Goal: Task Accomplishment & Management: Use online tool/utility

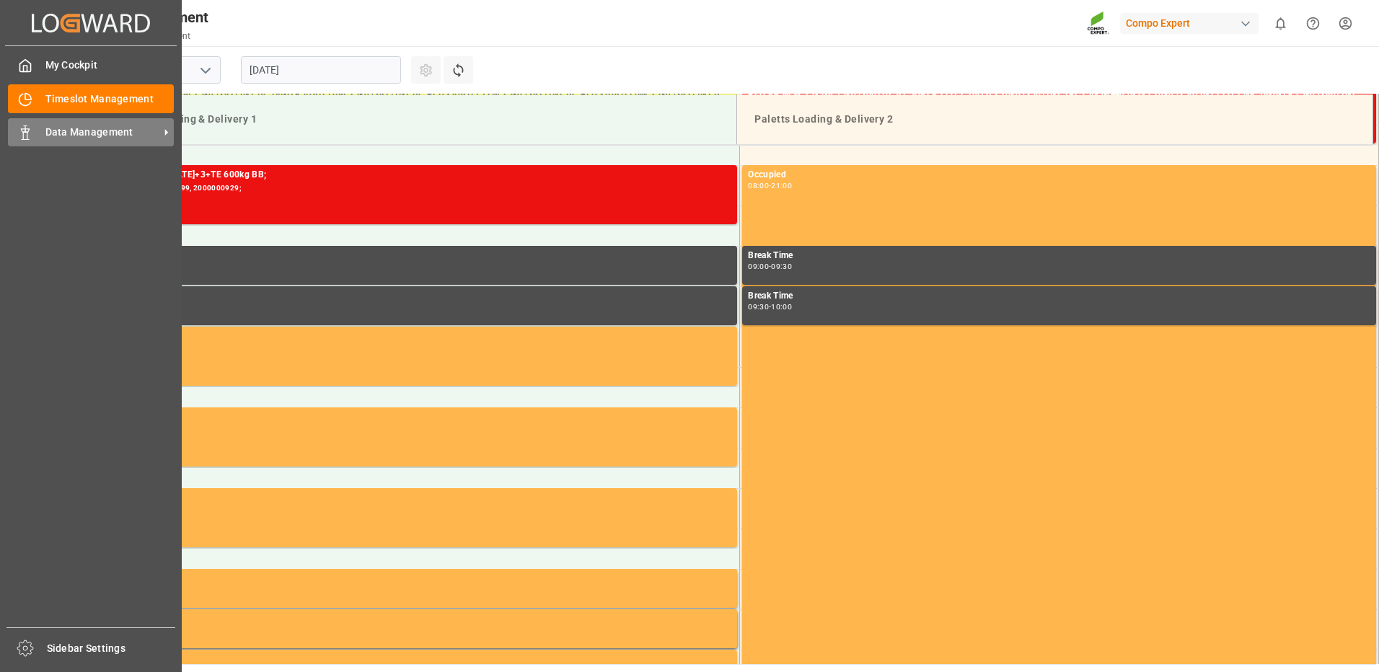
scroll to position [637, 0]
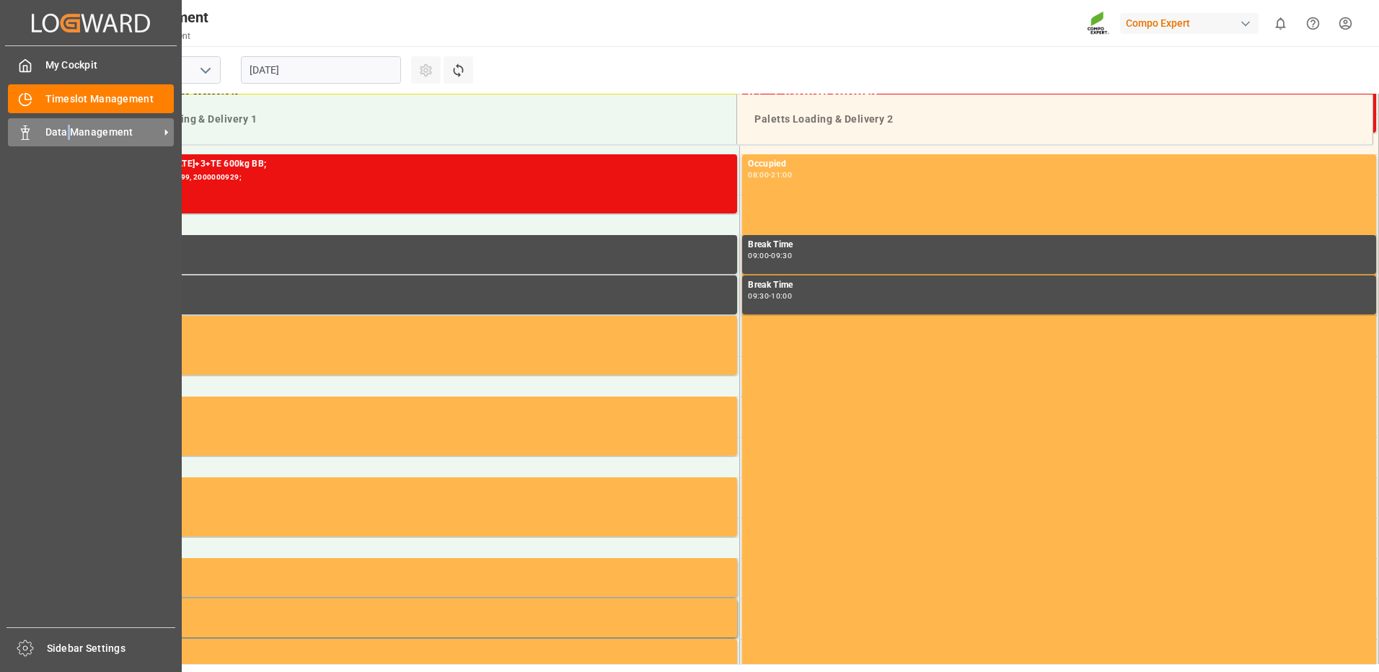
click at [69, 126] on span "Data Management" at bounding box center [102, 132] width 114 height 15
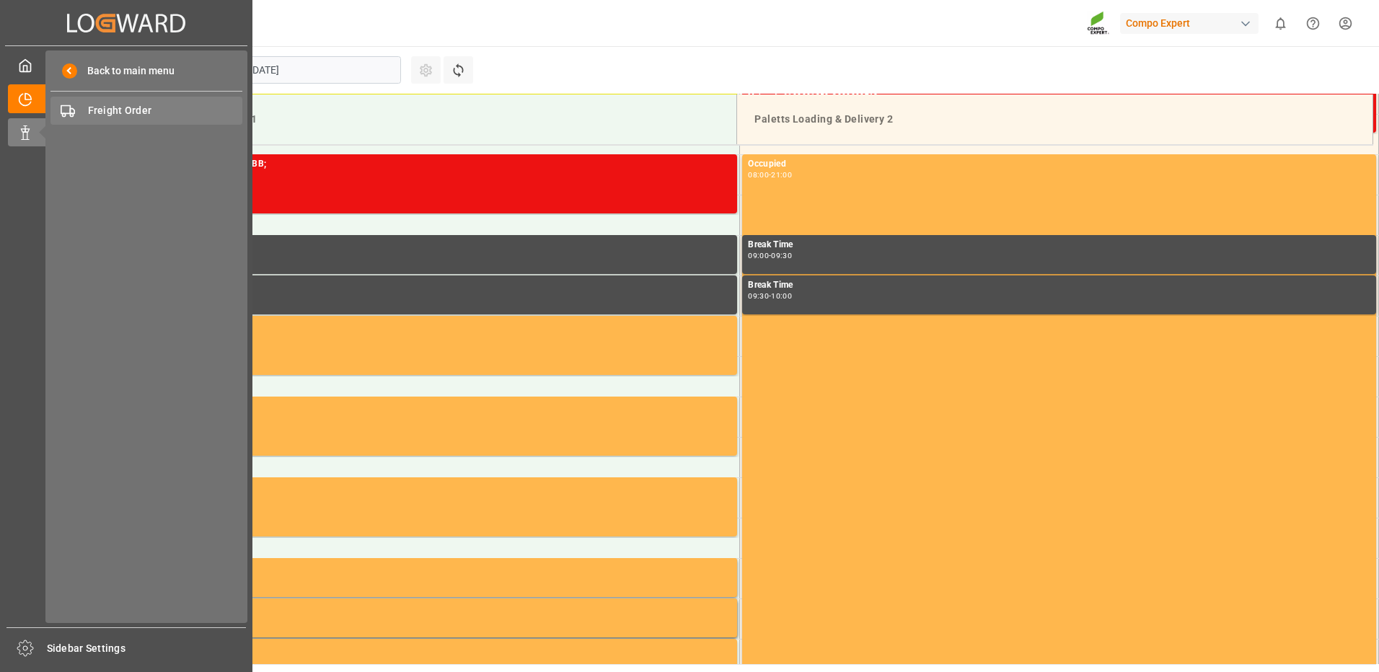
click at [113, 108] on span "Freight Order" at bounding box center [165, 110] width 155 height 15
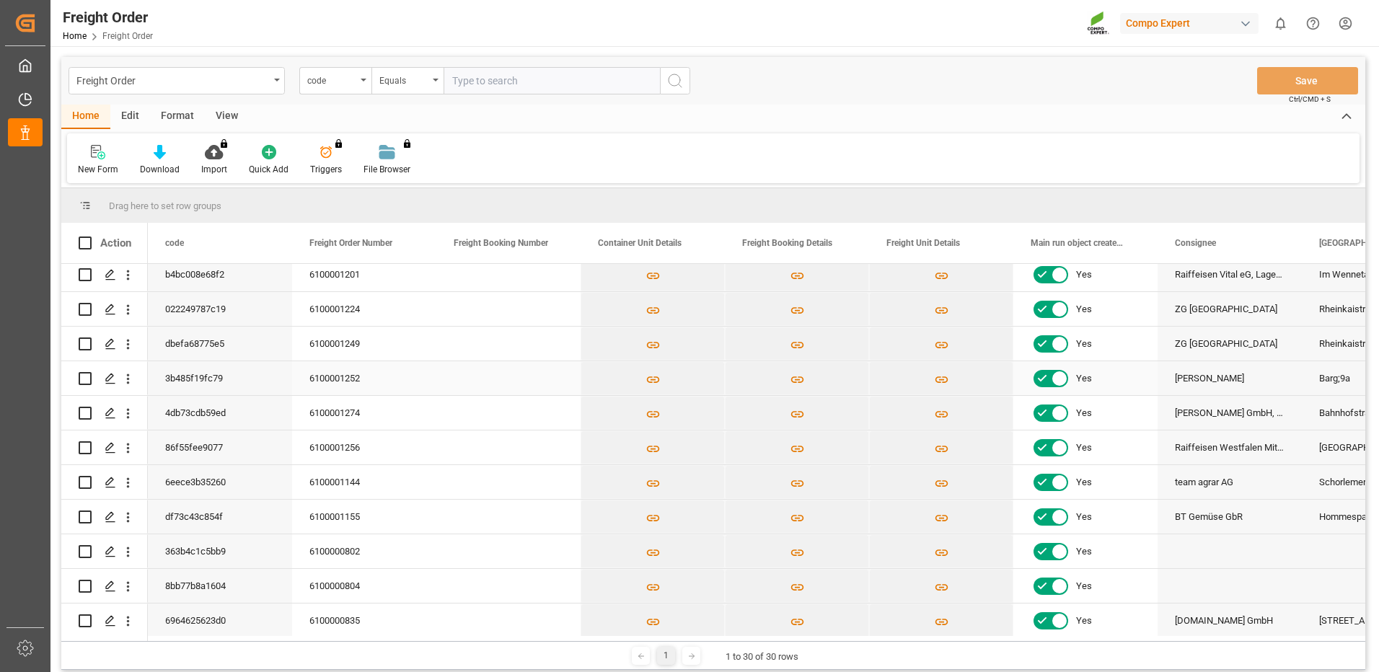
scroll to position [144, 0]
click at [86, 377] on input "Press Space to toggle row selection (unchecked)" at bounding box center [85, 379] width 13 height 13
checkbox input "true"
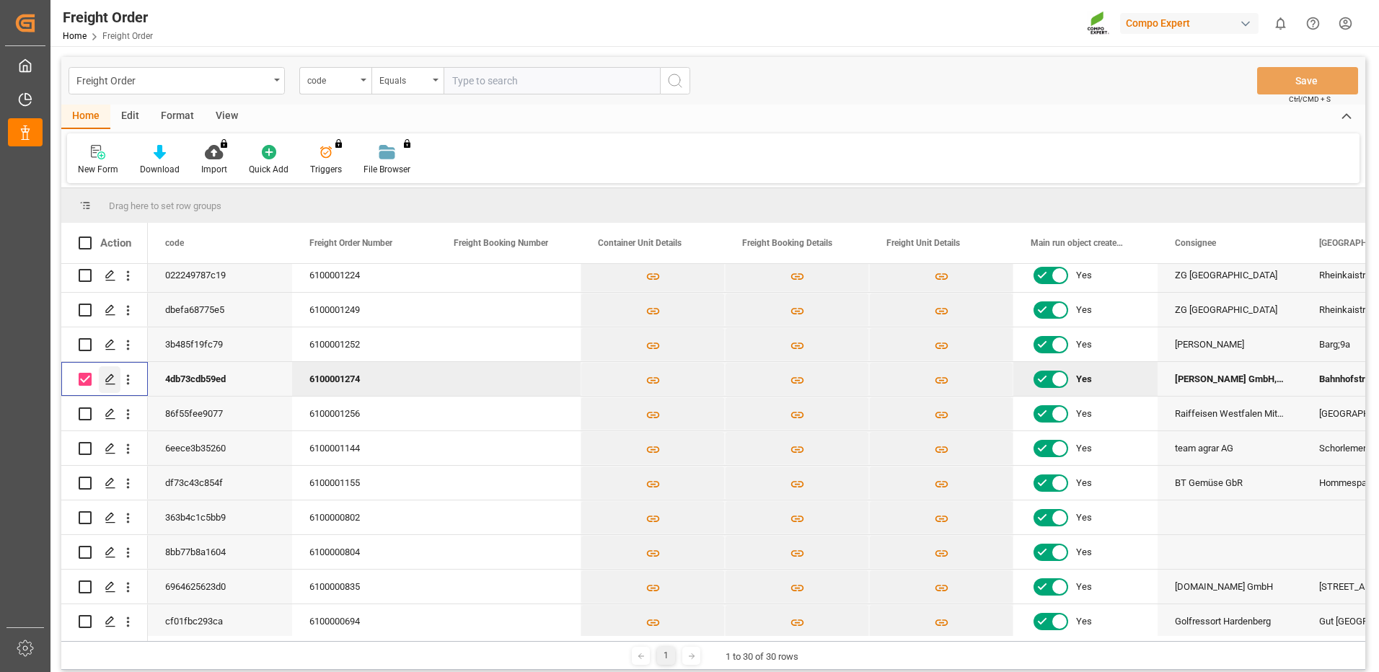
click at [108, 376] on icon "Press SPACE to deselect this row." at bounding box center [111, 380] width 12 height 12
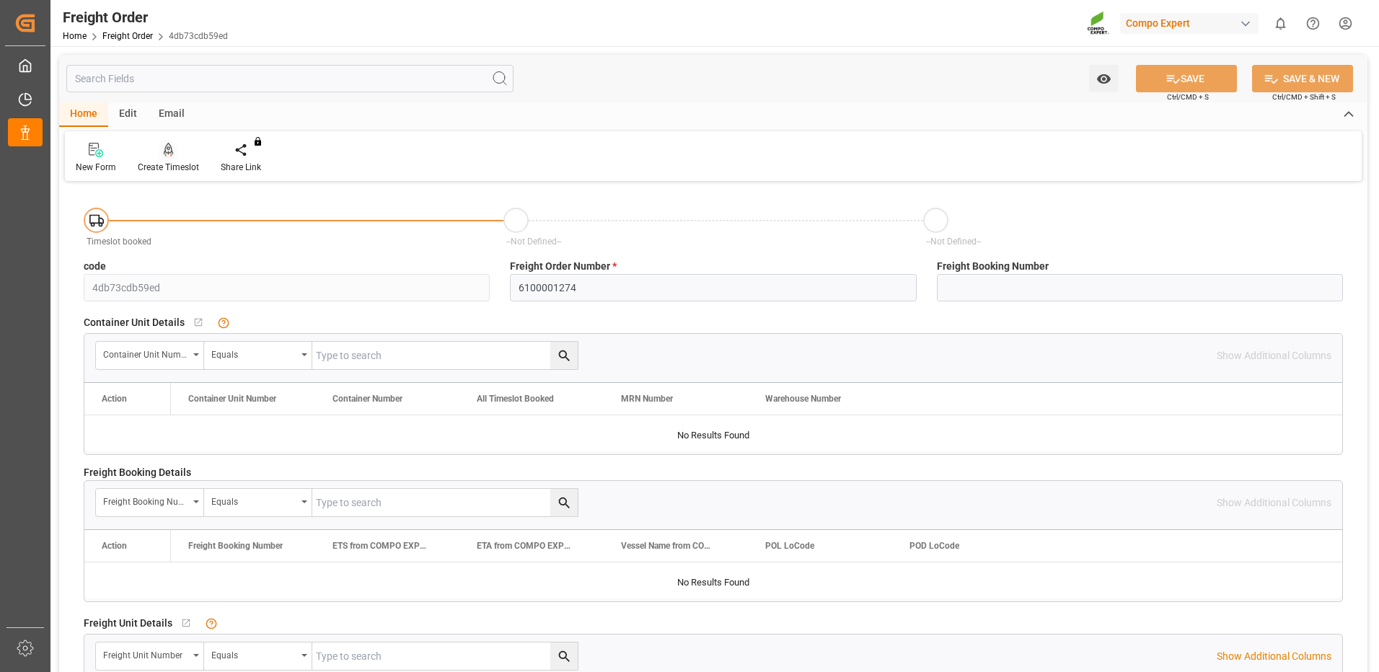
click at [164, 153] on icon at bounding box center [169, 149] width 10 height 12
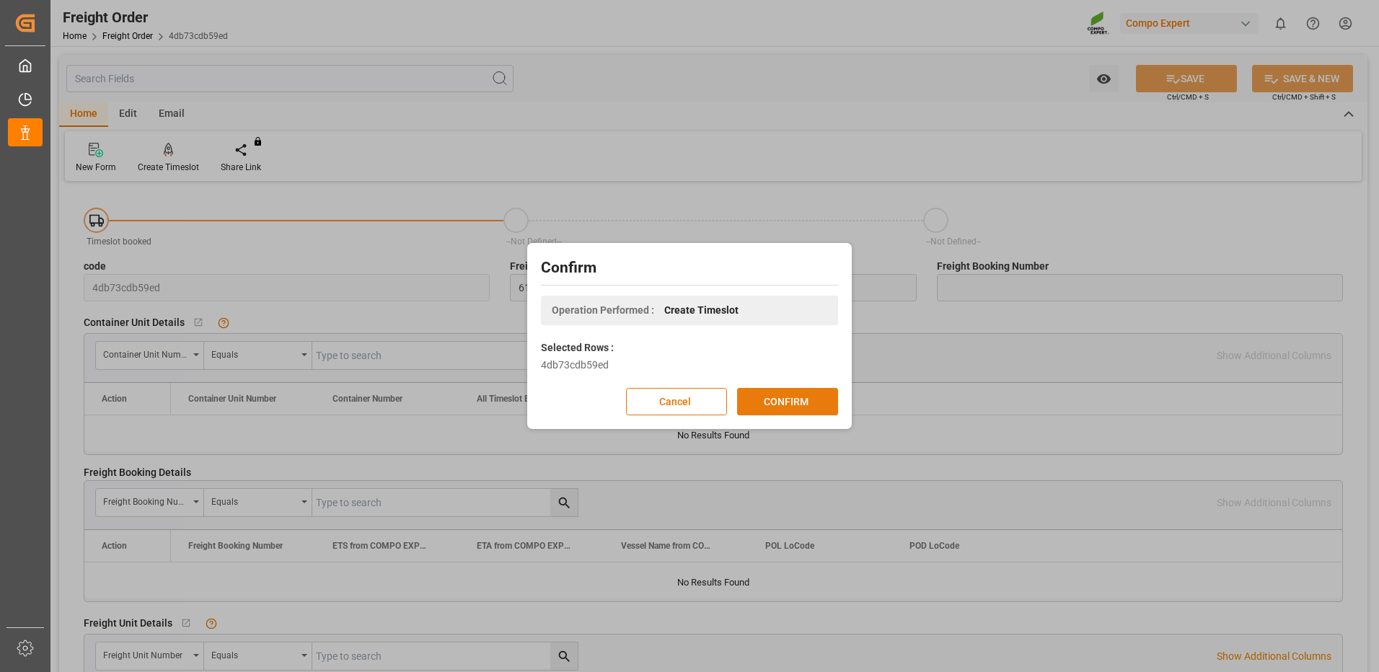
click at [768, 408] on button "CONFIRM" at bounding box center [787, 401] width 101 height 27
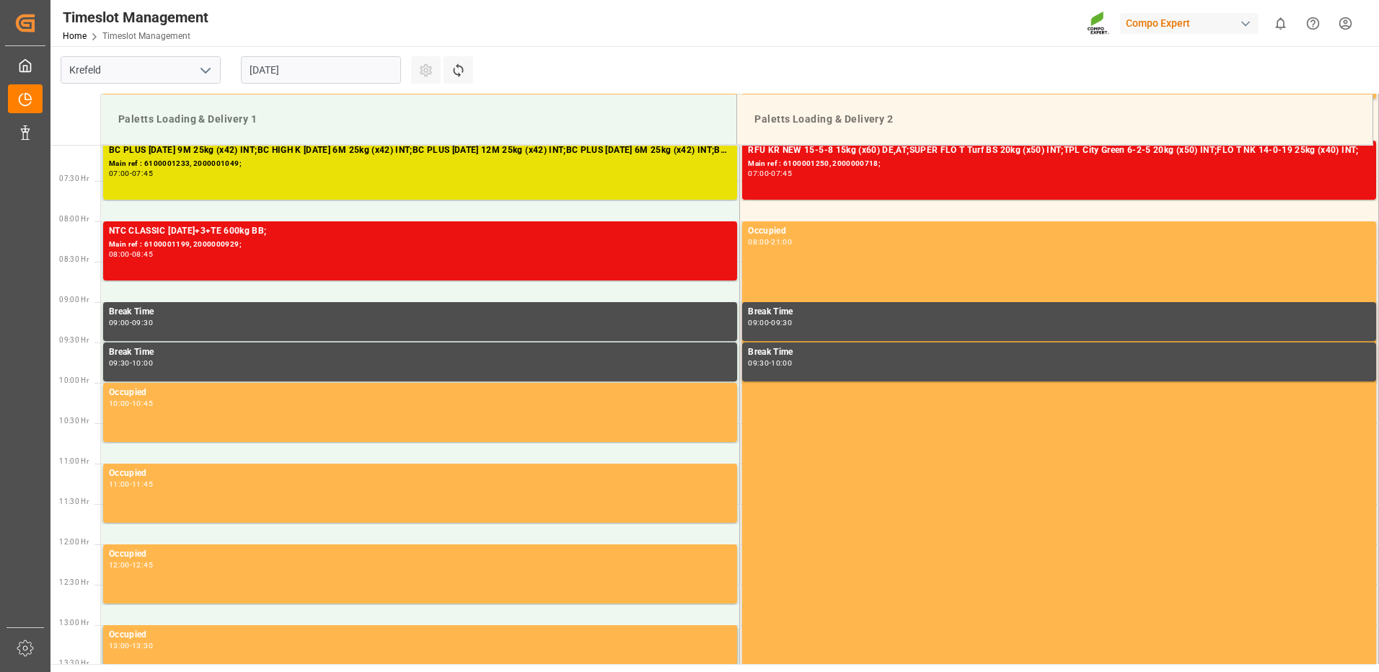
scroll to position [637, 0]
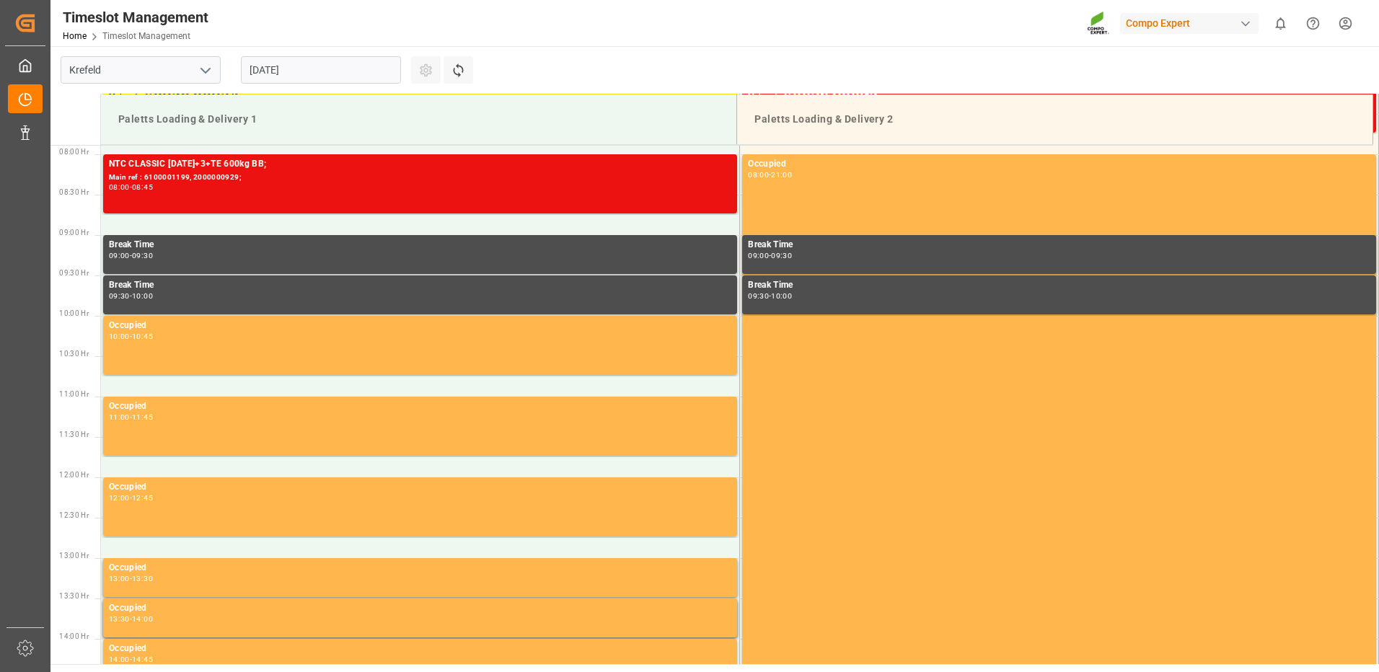
click at [373, 73] on input "[DATE]" at bounding box center [321, 69] width 160 height 27
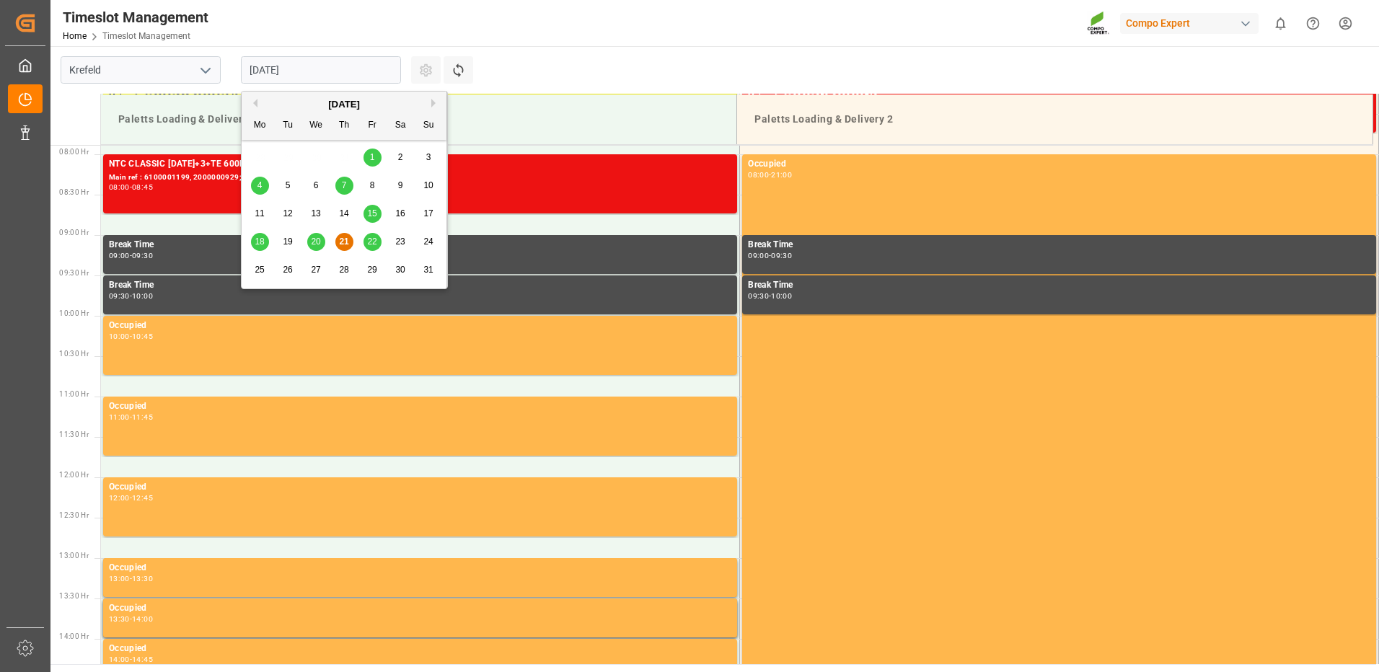
click at [260, 273] on span "25" at bounding box center [259, 270] width 9 height 10
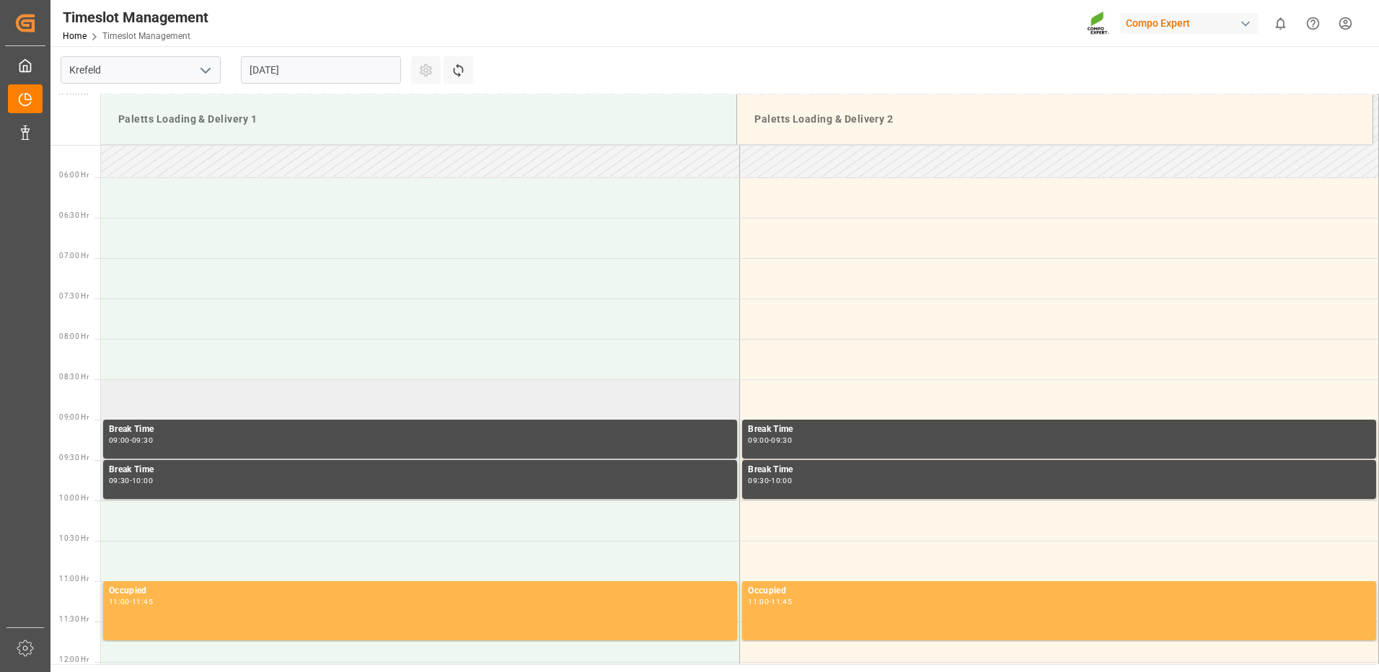
scroll to position [348, 0]
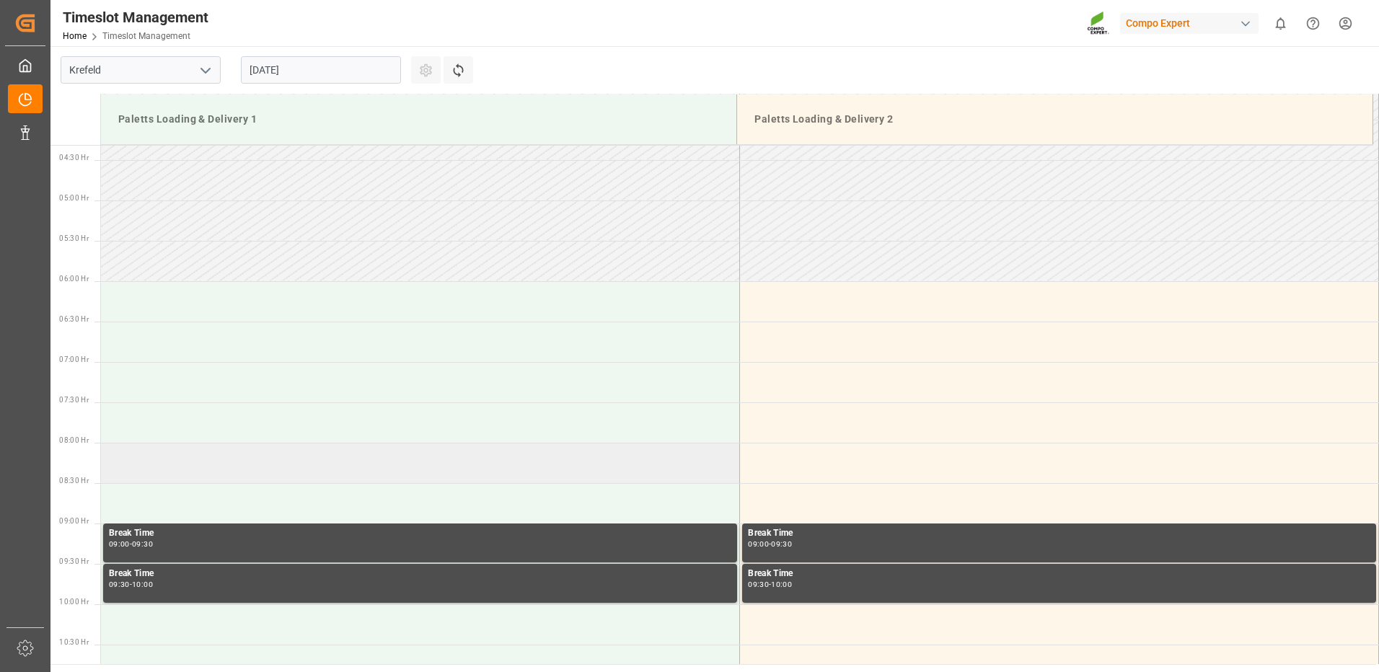
click at [162, 460] on td at bounding box center [420, 463] width 639 height 40
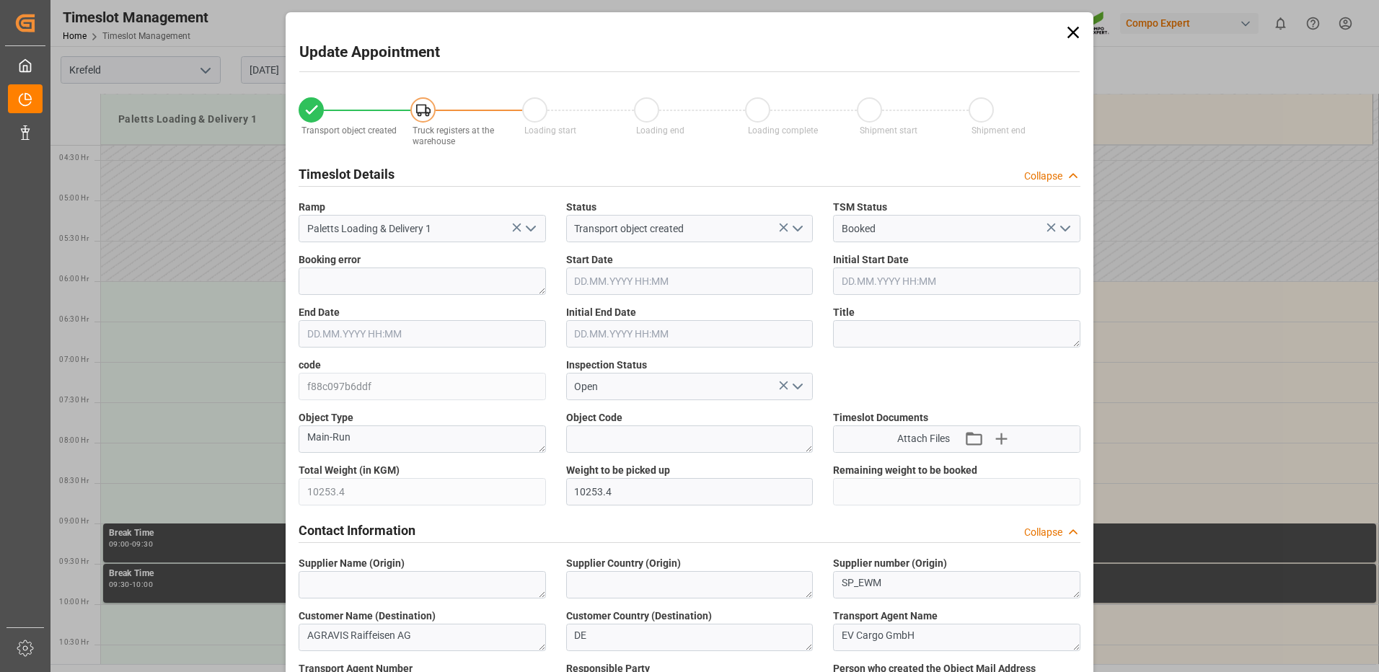
type input "10253.4"
type input "0"
type input "25.08.2025 08:00"
type input "25.08.2025 08:30"
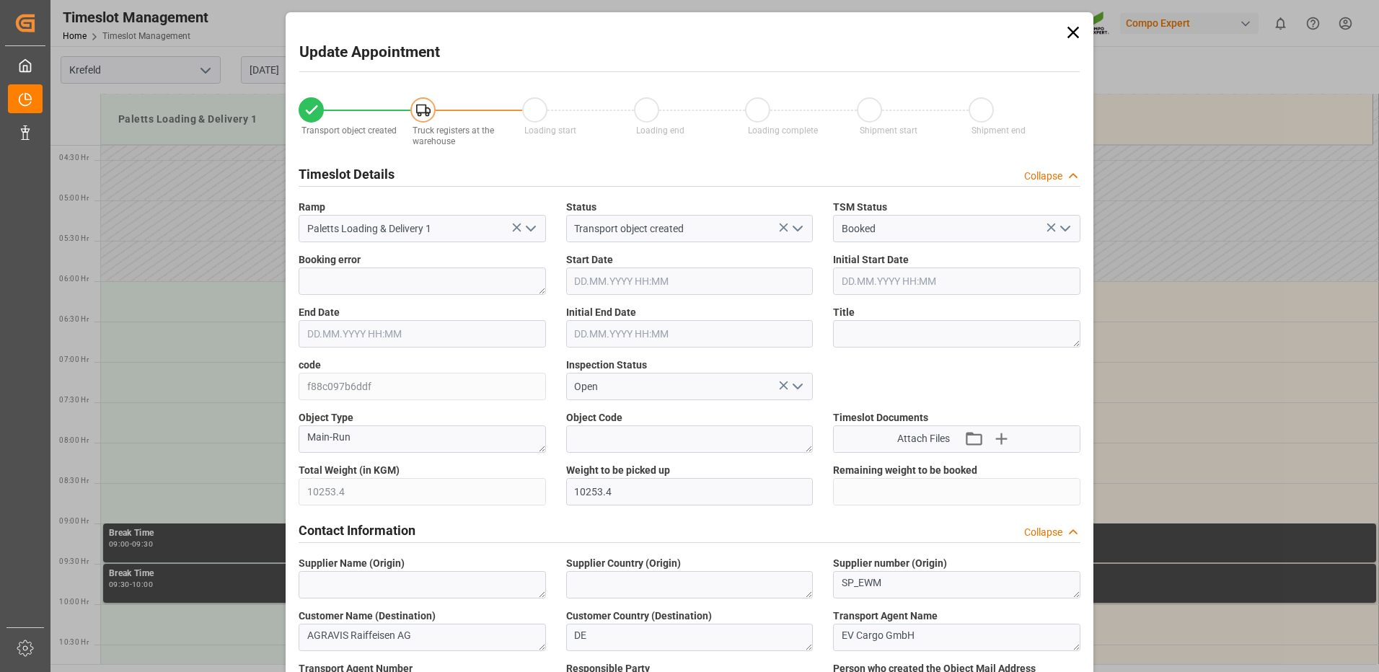
type input "19.08.2025 10:42"
type input "21.08.2025 06:50"
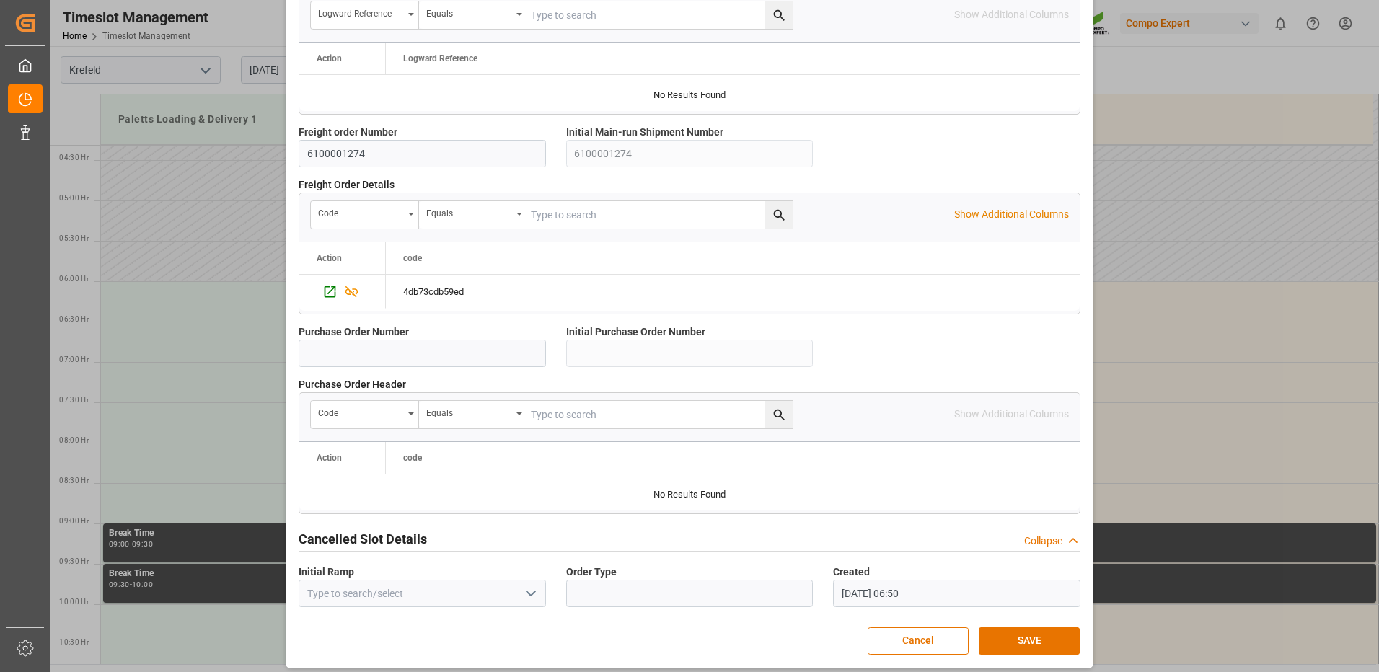
scroll to position [1234, 0]
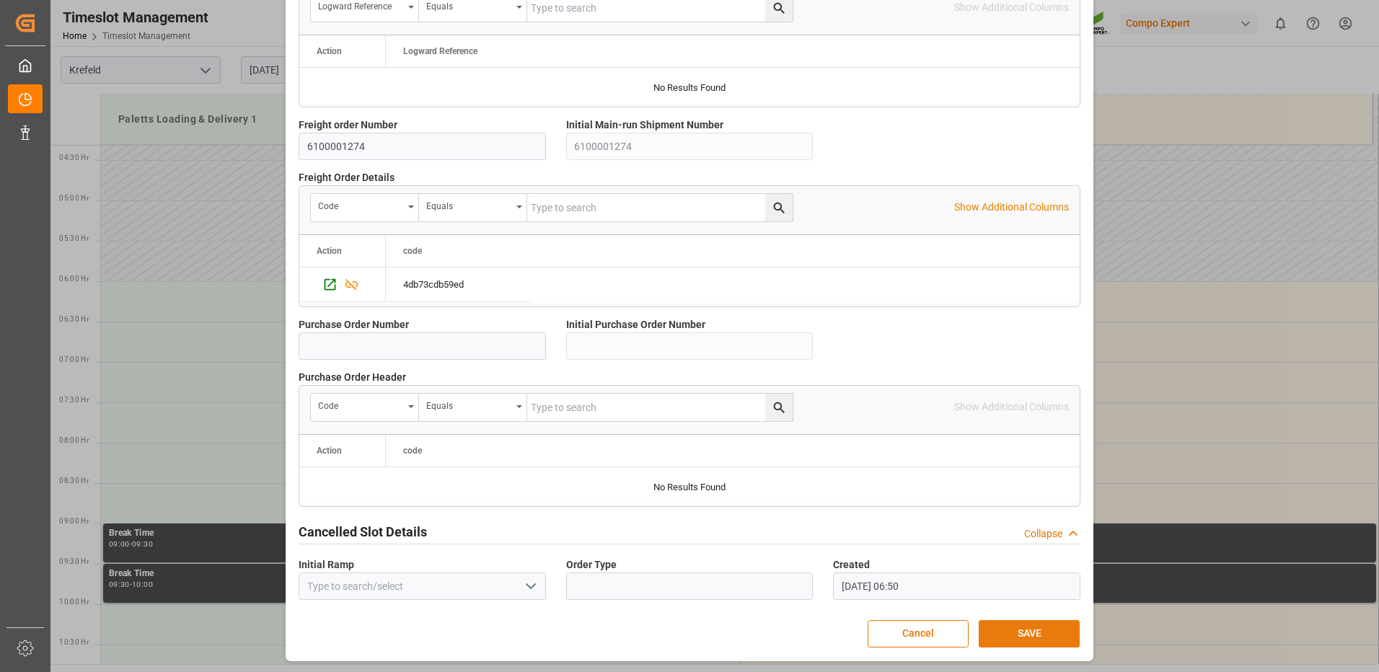
click at [1011, 627] on button "SAVE" at bounding box center [1029, 633] width 101 height 27
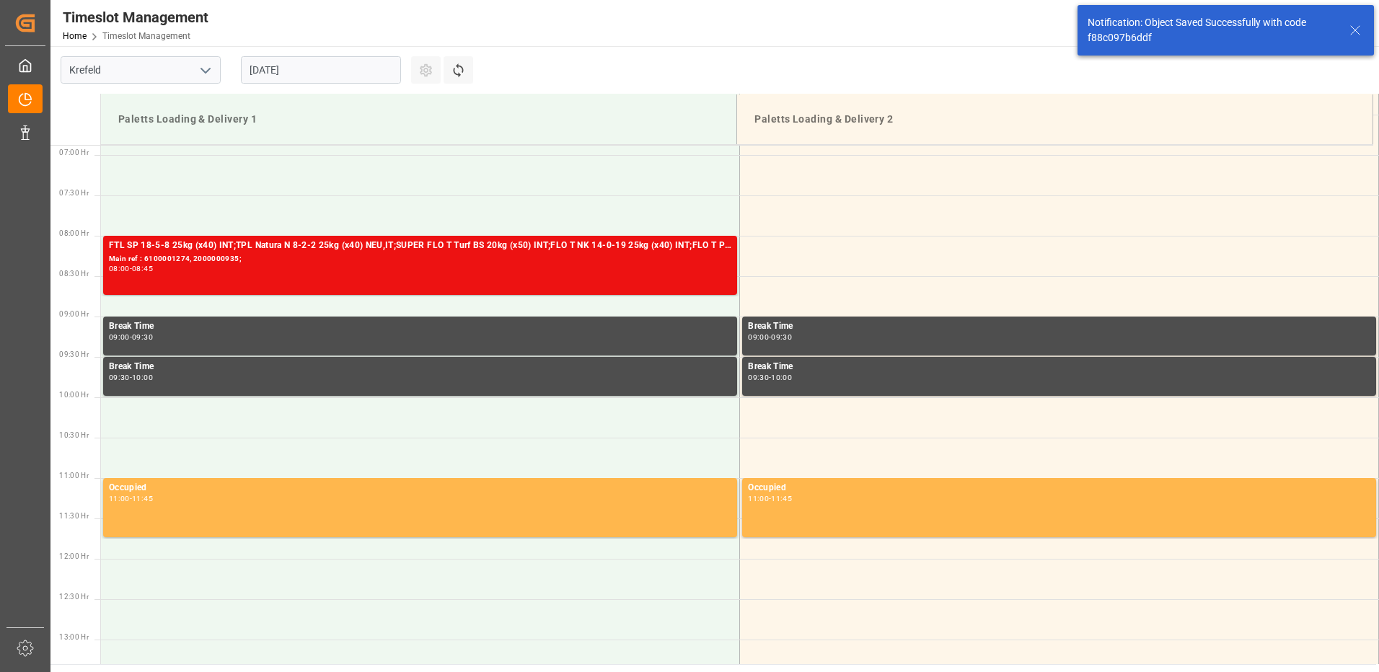
scroll to position [556, 0]
